Goal: Check status: Check status

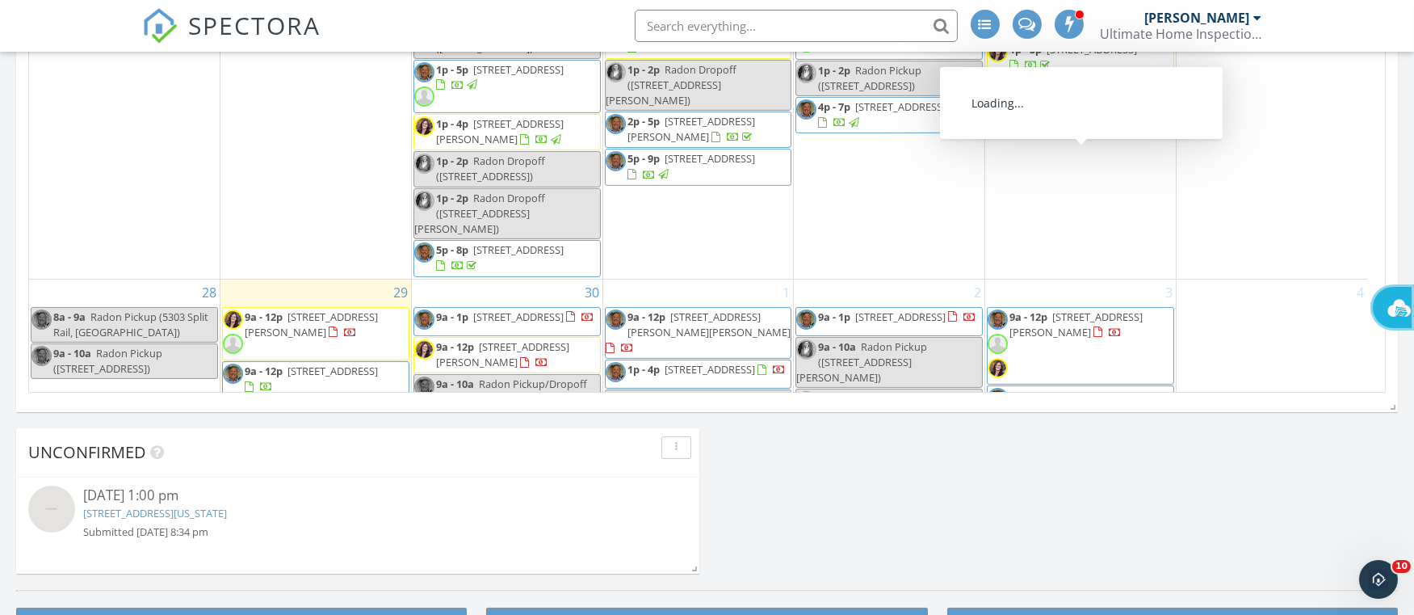
scroll to position [1542, 0]
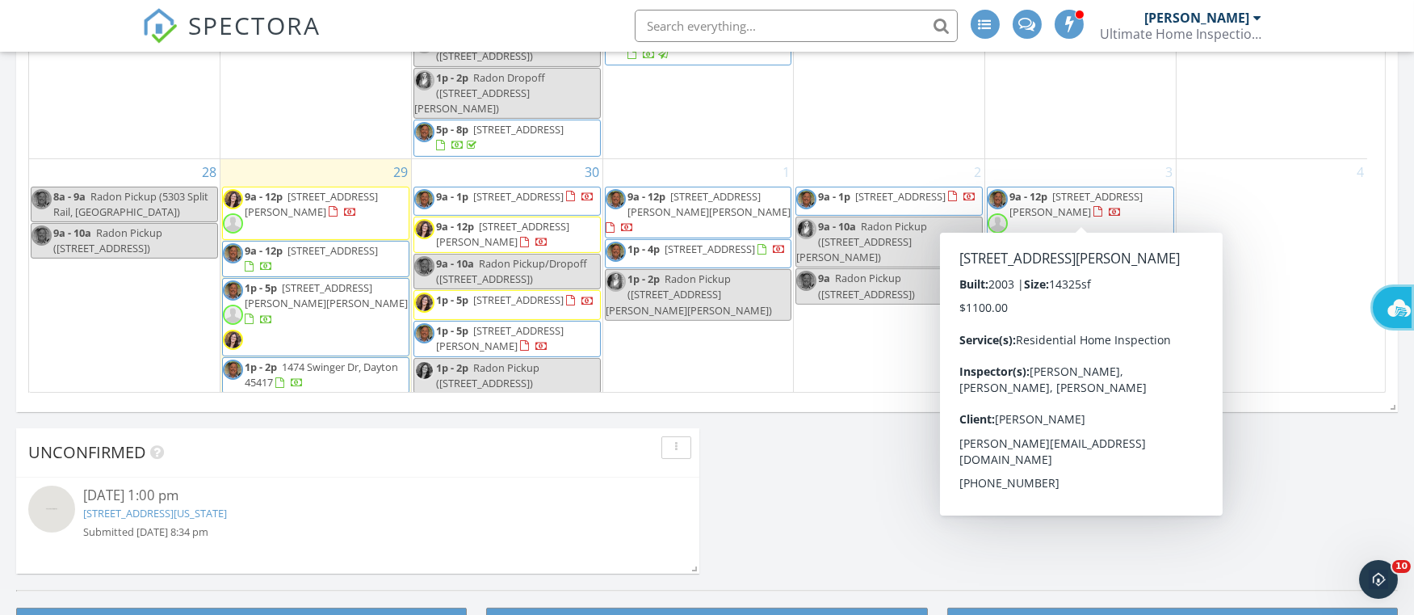
click at [1268, 246] on div "4" at bounding box center [1272, 296] width 191 height 274
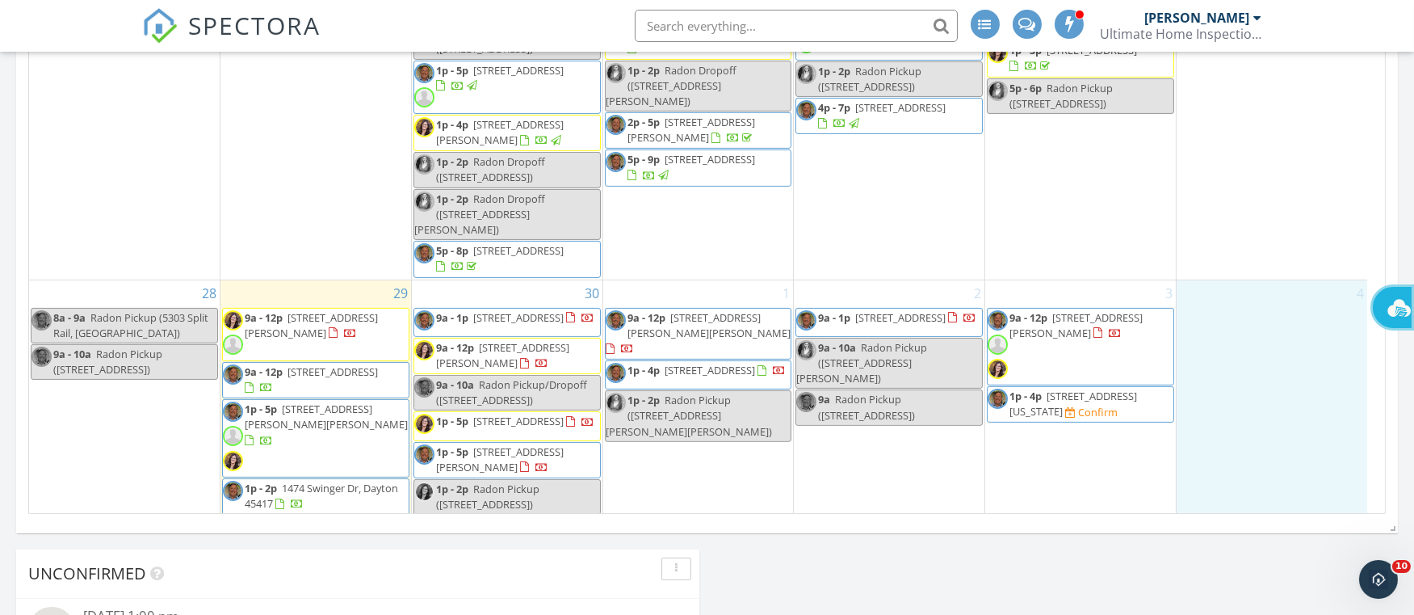
drag, startPoint x: 1268, startPoint y: 246, endPoint x: 1072, endPoint y: 362, distance: 228.1
click at [1076, 388] on span "[STREET_ADDRESS][US_STATE]" at bounding box center [1074, 403] width 128 height 30
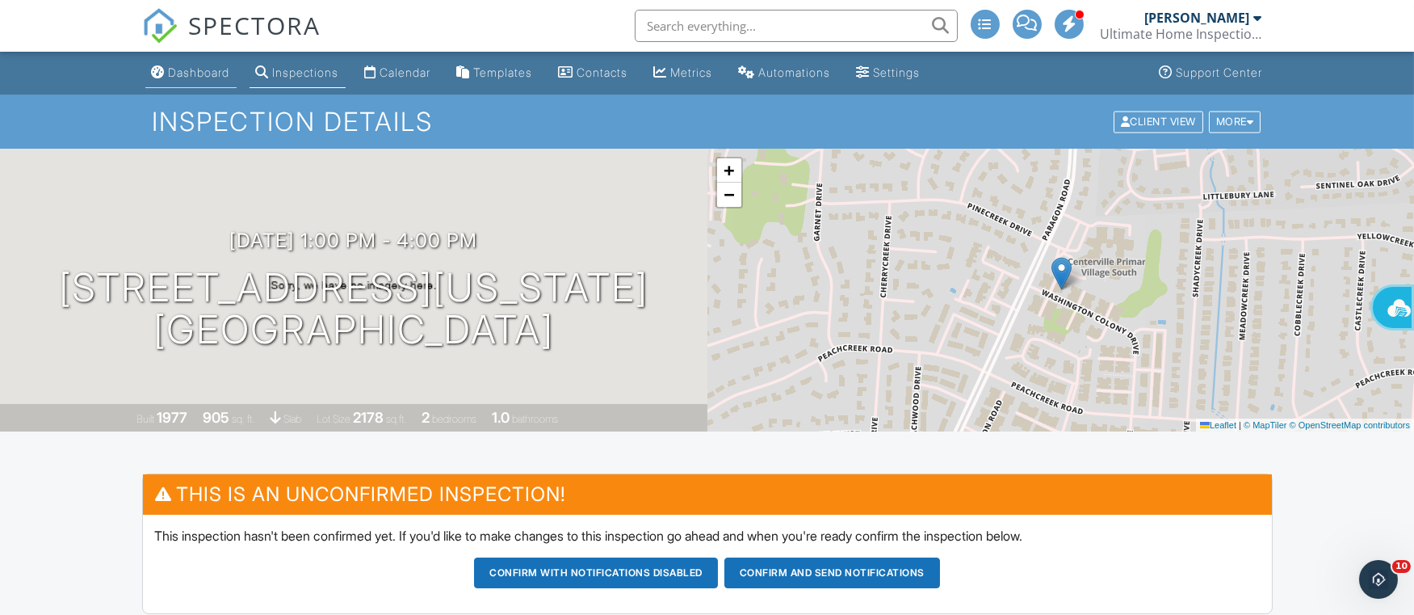
click at [191, 74] on div "Dashboard" at bounding box center [199, 72] width 61 height 14
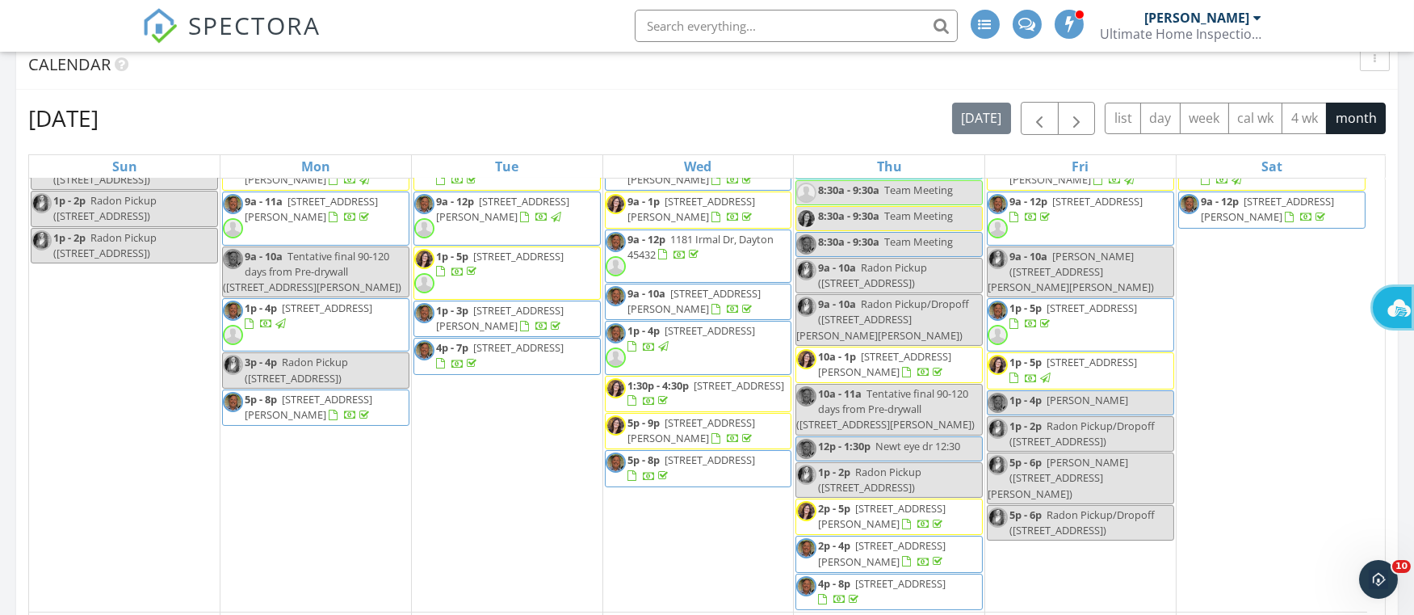
scroll to position [606, 0]
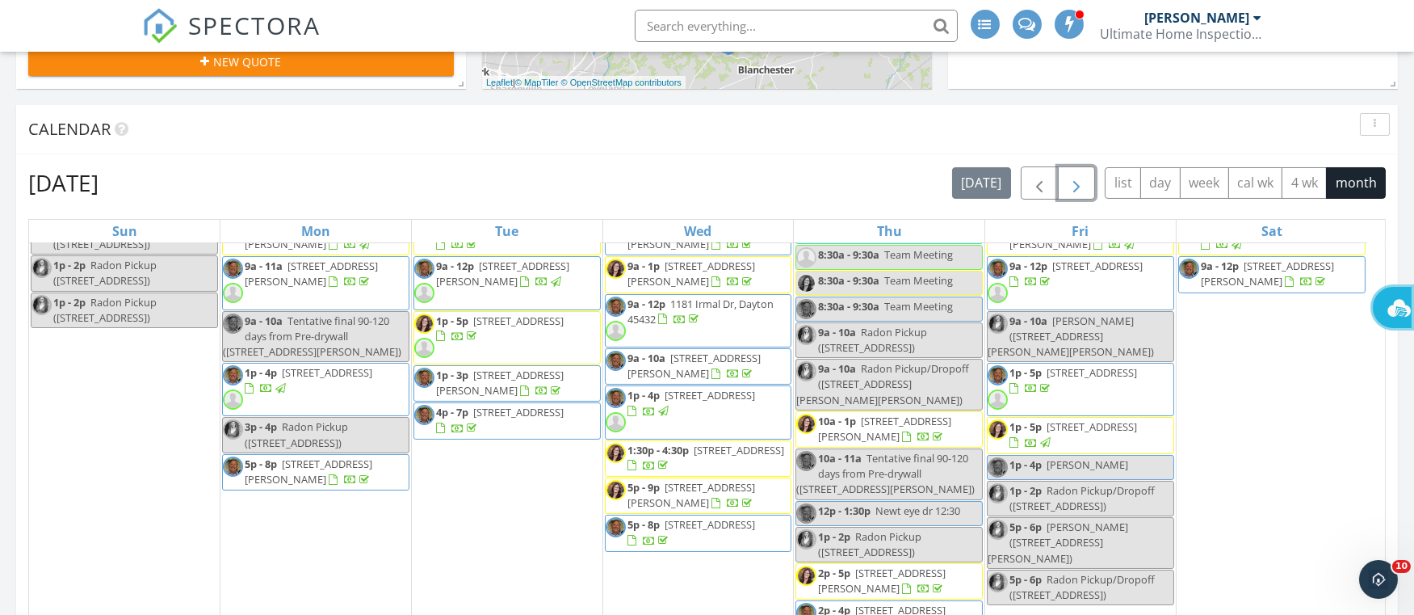
click at [1079, 181] on span "button" at bounding box center [1076, 183] width 19 height 19
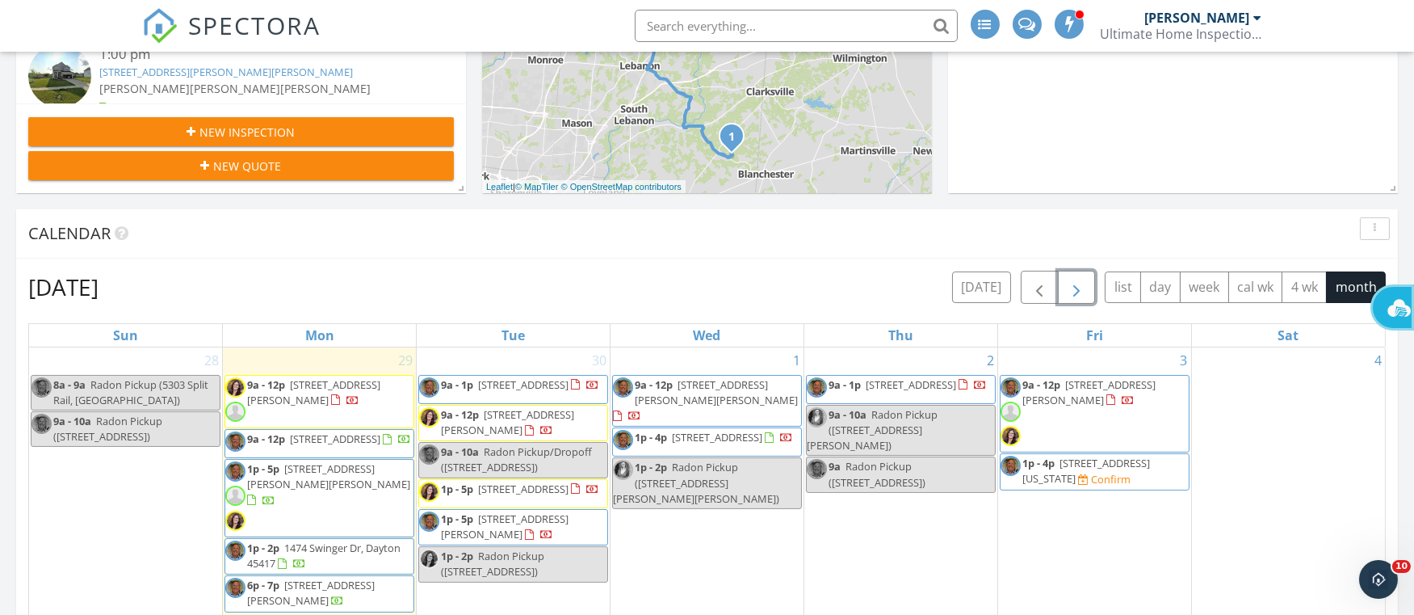
scroll to position [485, 0]
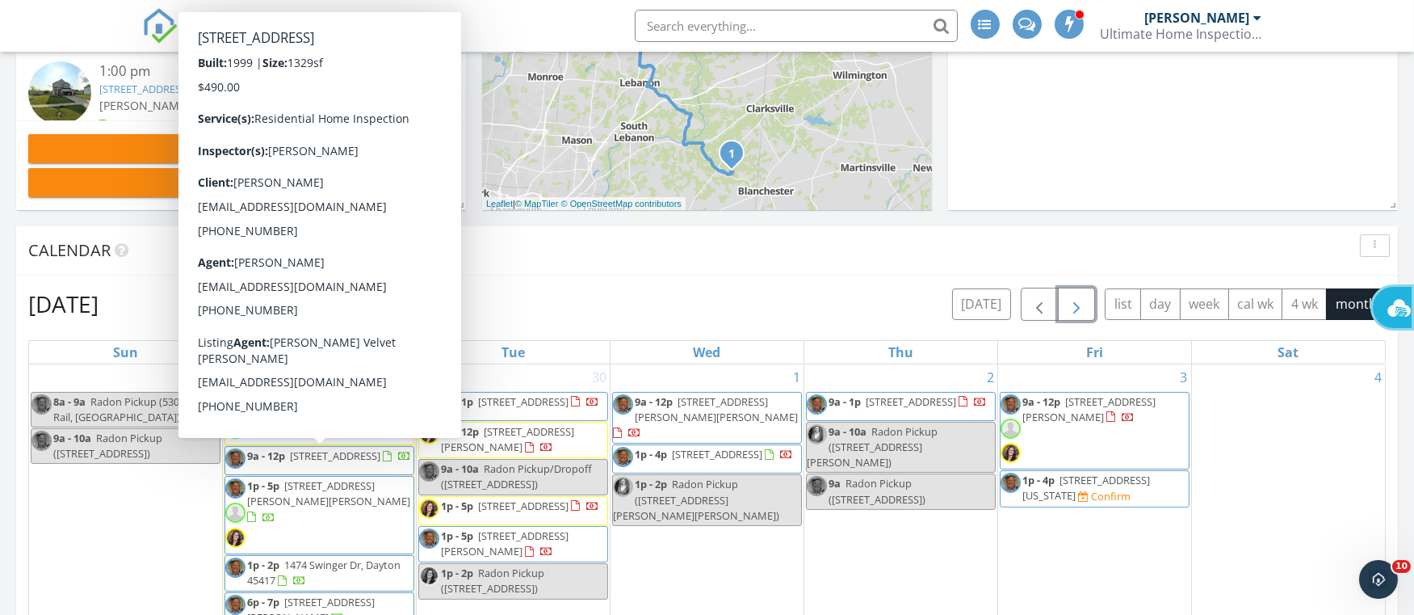
click at [300, 463] on span "[STREET_ADDRESS]" at bounding box center [335, 455] width 90 height 15
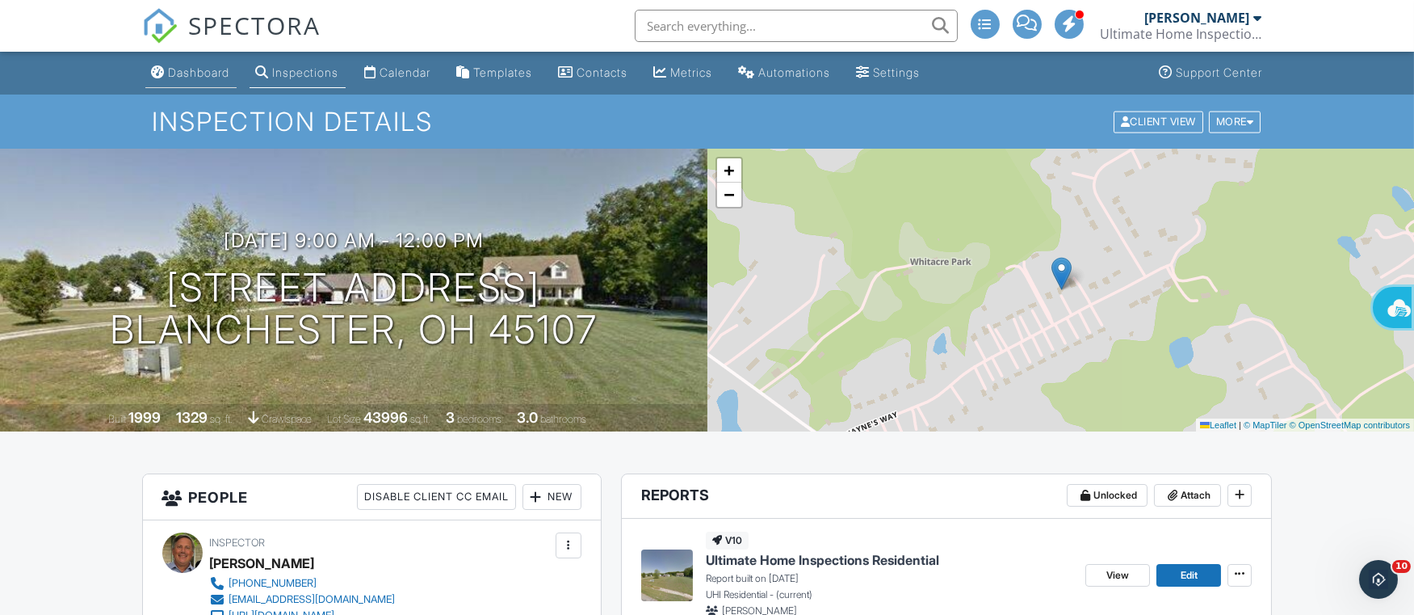
click at [202, 68] on div "Dashboard" at bounding box center [199, 72] width 61 height 14
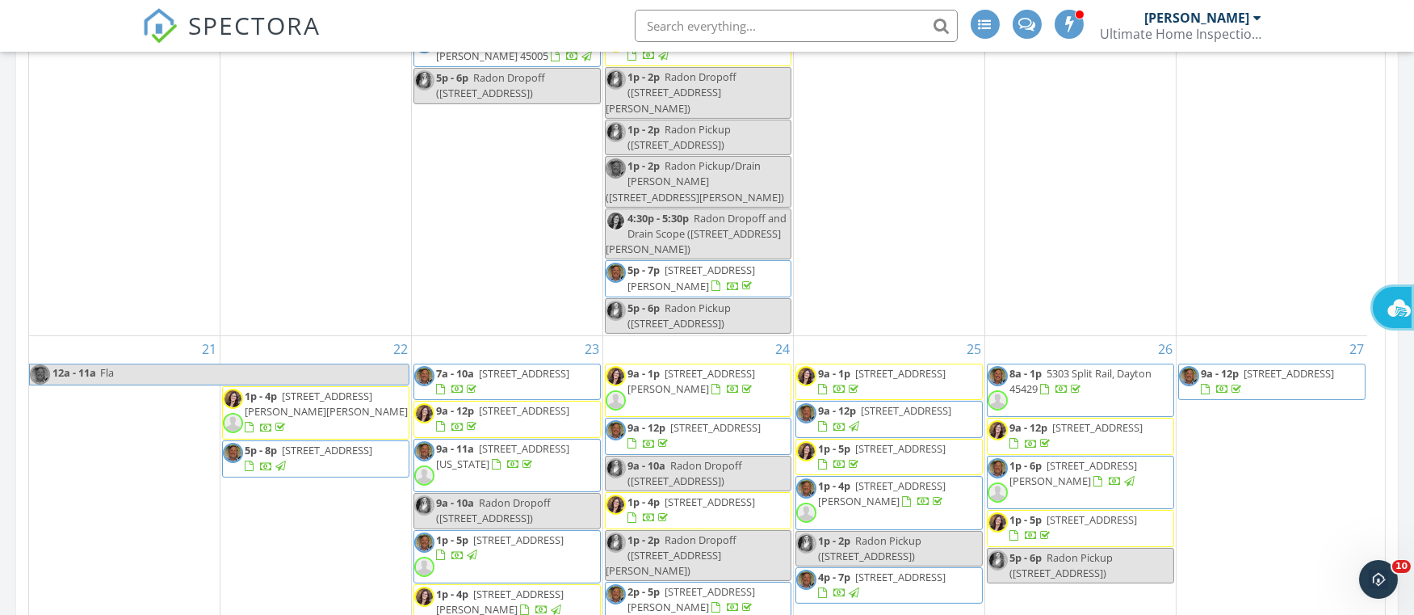
scroll to position [1179, 0]
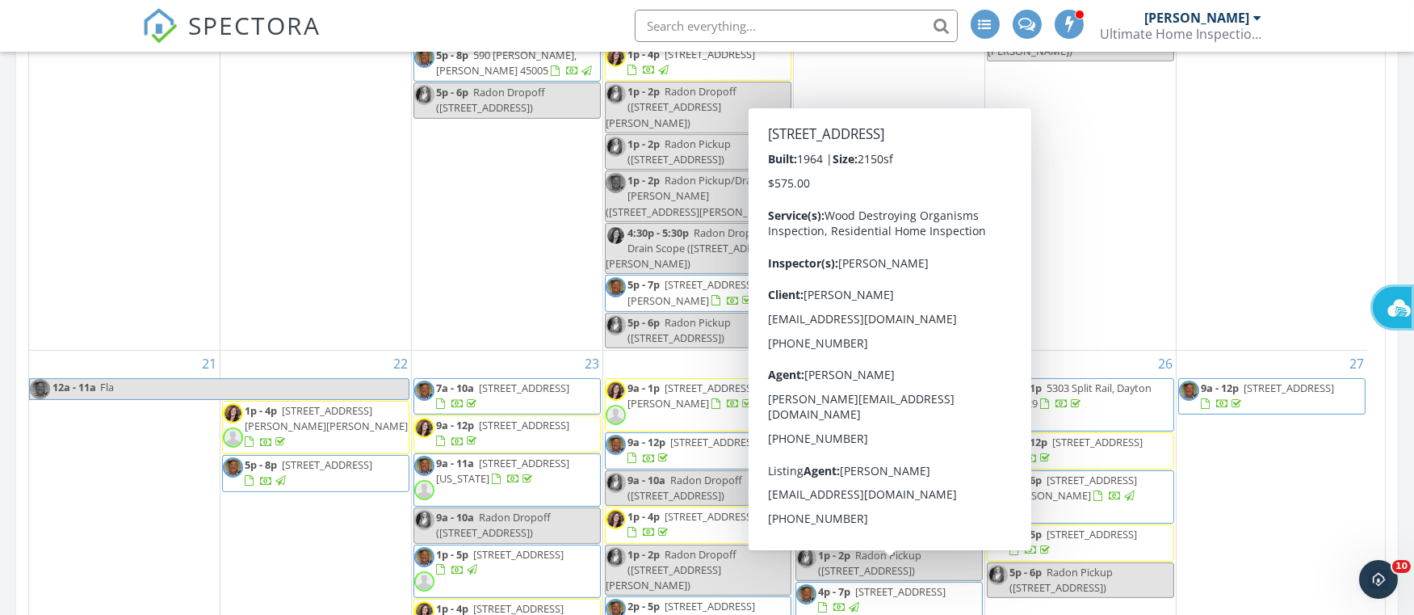
click at [827, 602] on div at bounding box center [822, 607] width 9 height 10
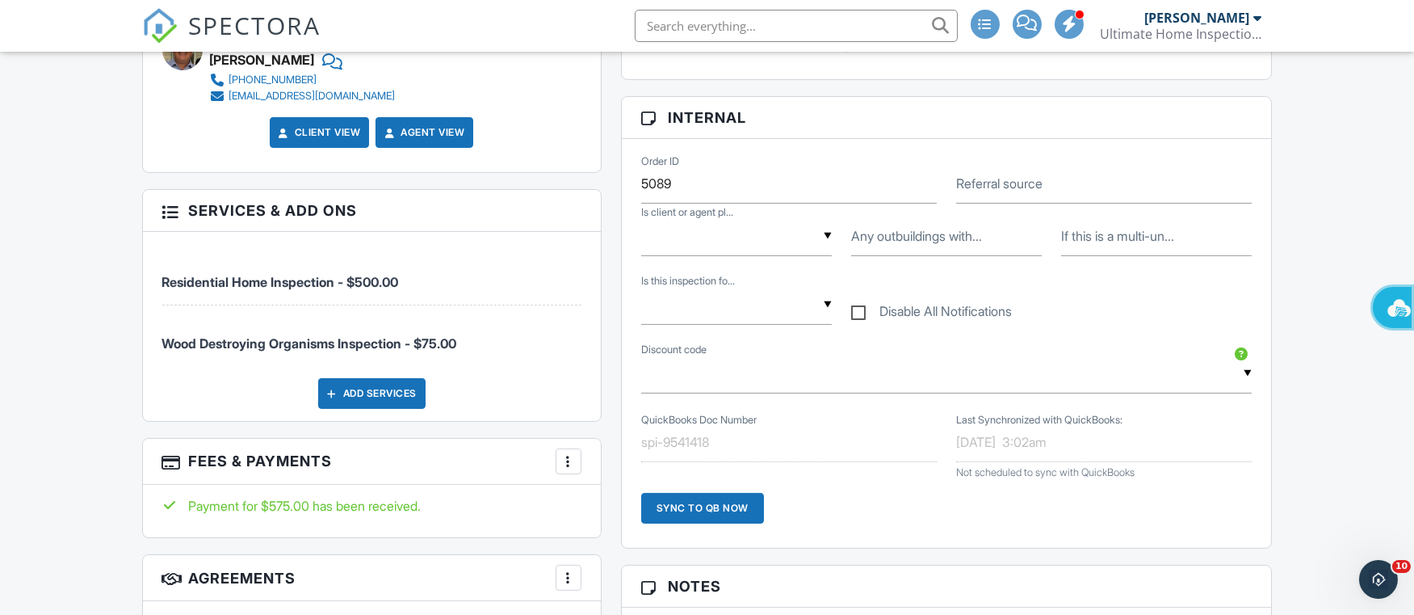
scroll to position [969, 0]
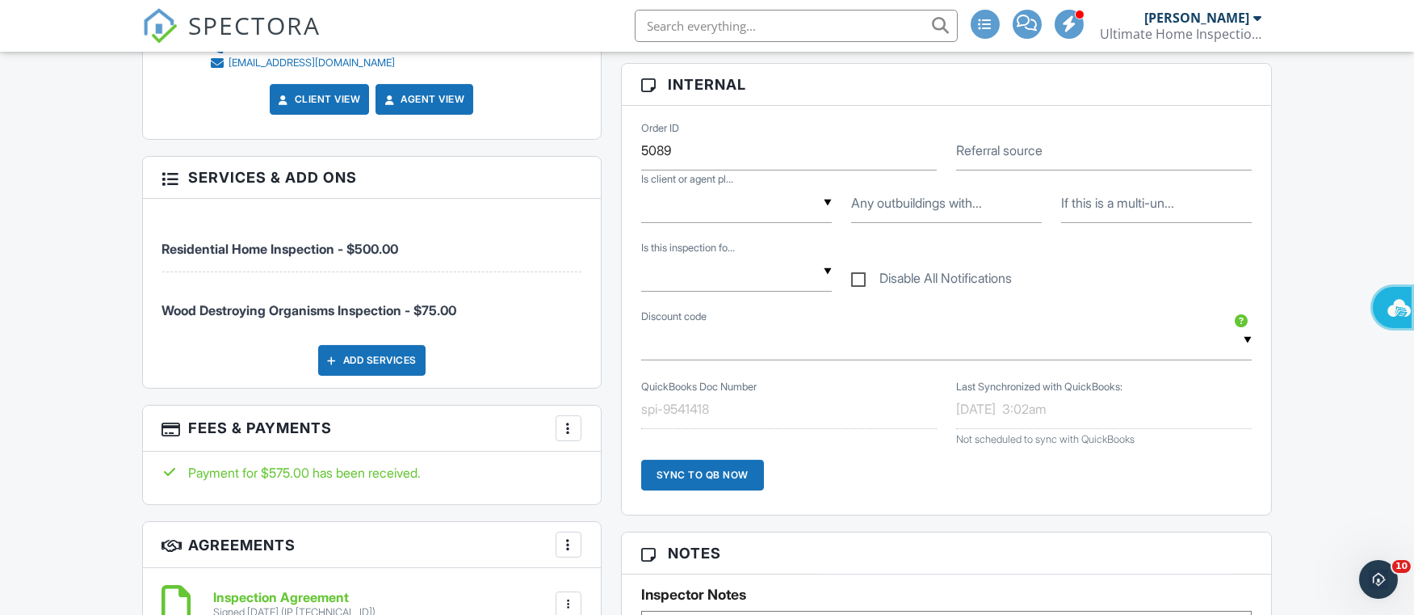
click at [563, 429] on div at bounding box center [568, 428] width 16 height 16
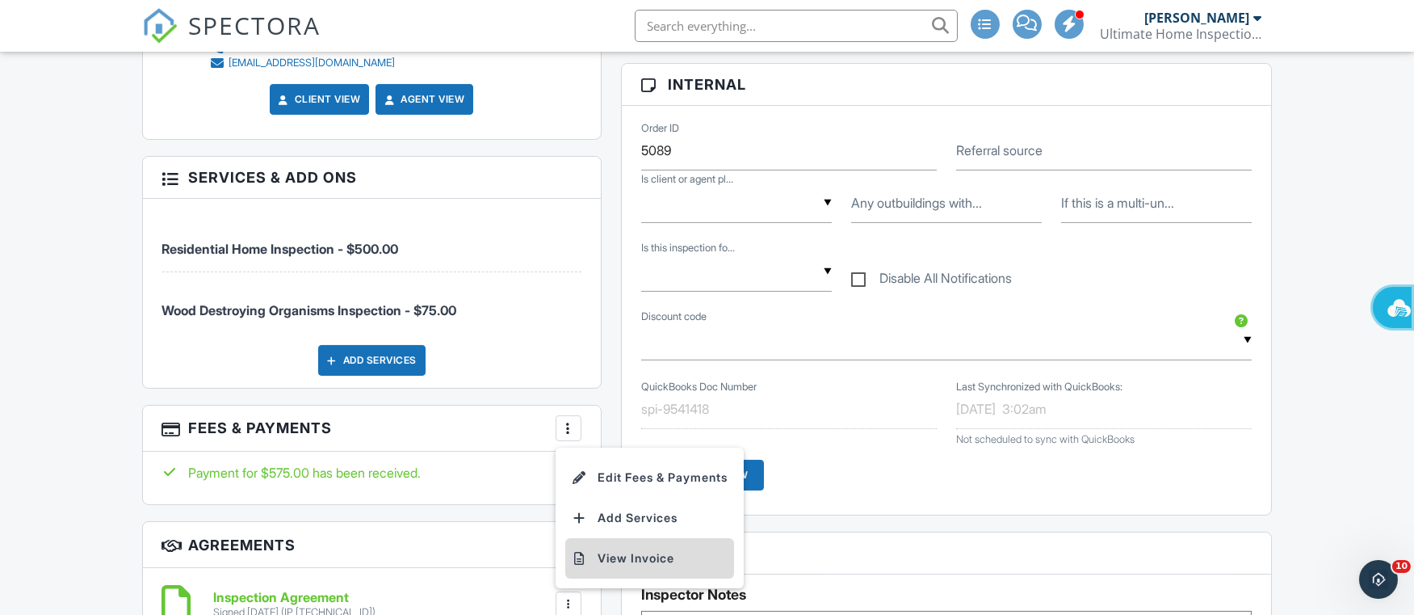
click at [616, 552] on li "View Invoice" at bounding box center [649, 558] width 169 height 40
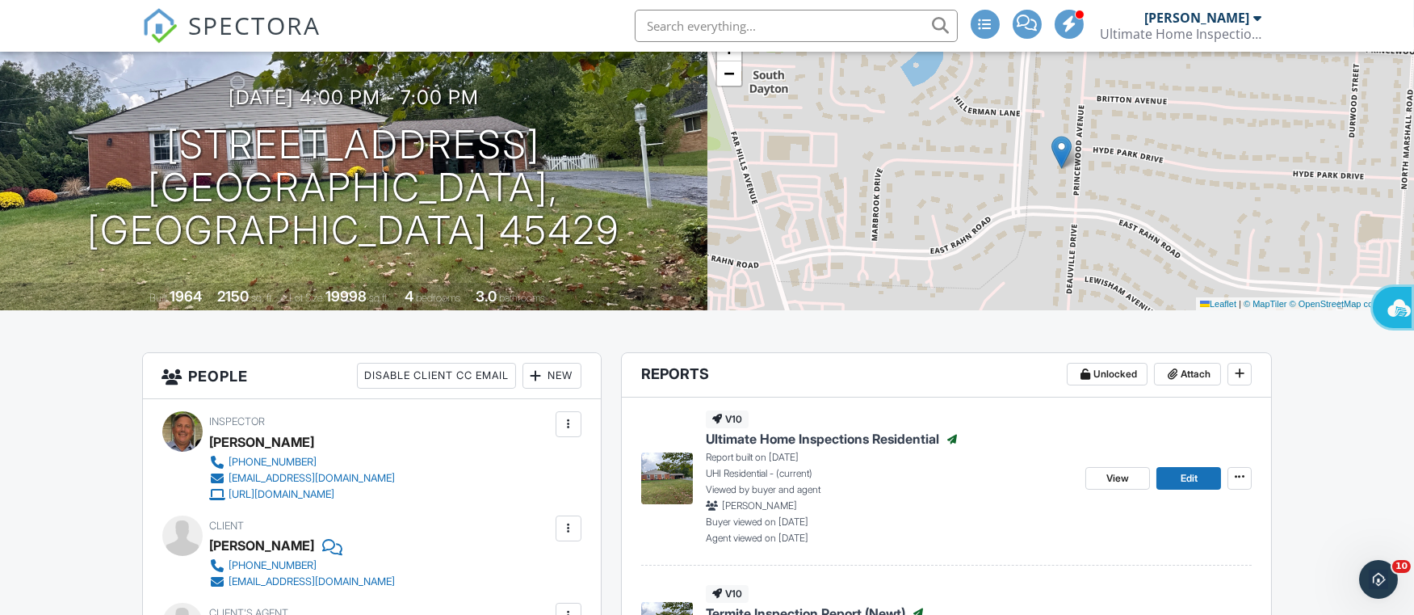
scroll to position [0, 0]
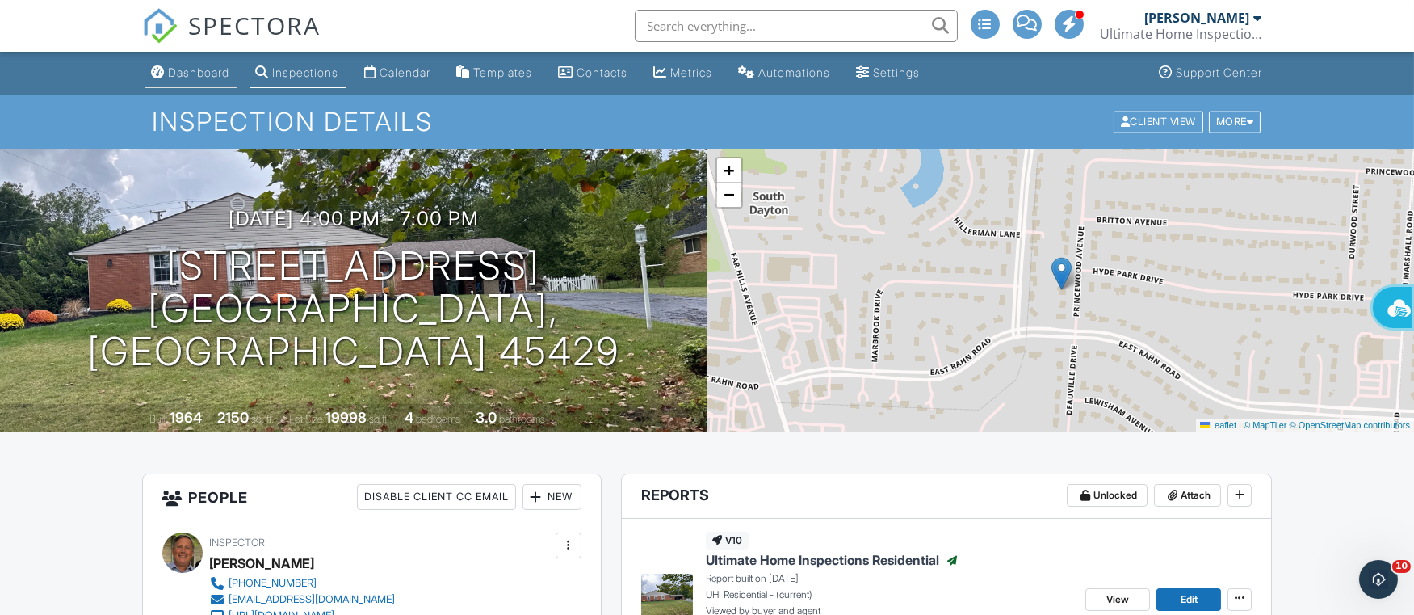
click at [194, 75] on div "Dashboard" at bounding box center [199, 72] width 61 height 14
